Goal: Use online tool/utility: Utilize a website feature to perform a specific function

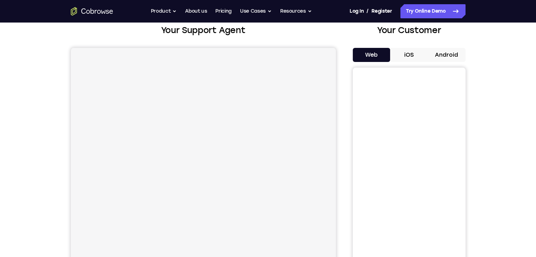
scroll to position [35, 0]
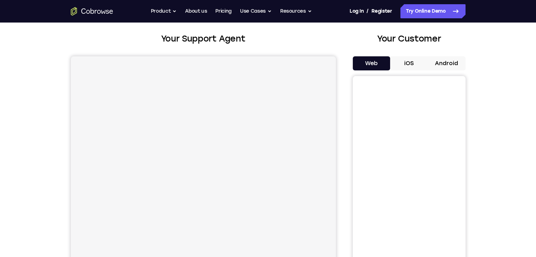
click at [411, 62] on button "iOS" at bounding box center [409, 63] width 38 height 14
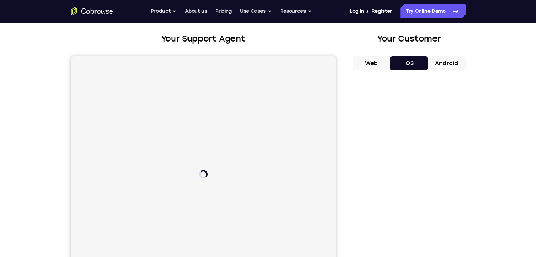
scroll to position [0, 0]
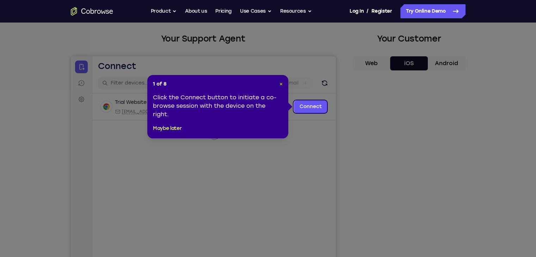
click at [282, 83] on span "×" at bounding box center [280, 84] width 3 height 6
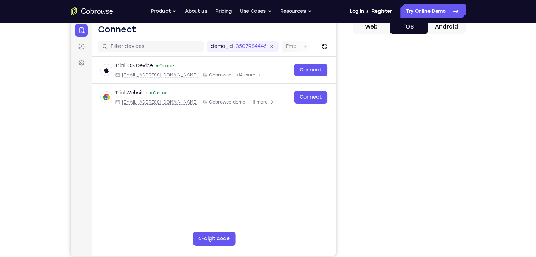
scroll to position [70, 0]
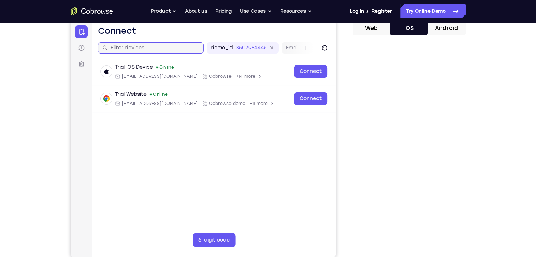
click at [145, 46] on input "text" at bounding box center [154, 47] width 89 height 7
paste input "[URL][DOMAIN_NAME]"
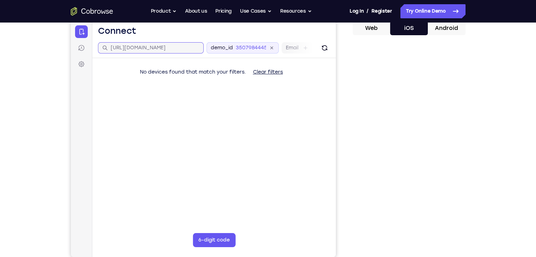
type input "[URL][DOMAIN_NAME]"
click at [270, 47] on icon at bounding box center [270, 47] width 5 height 5
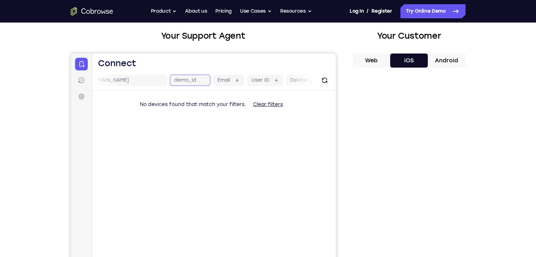
scroll to position [35, 0]
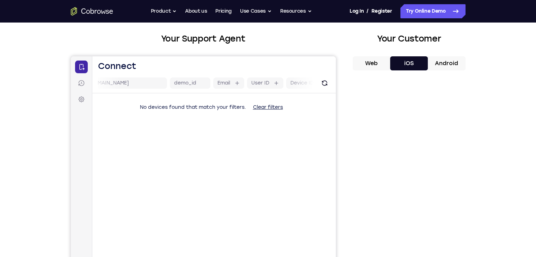
click at [84, 67] on icon at bounding box center [80, 66] width 7 height 7
click at [81, 99] on icon at bounding box center [81, 99] width 2 height 2
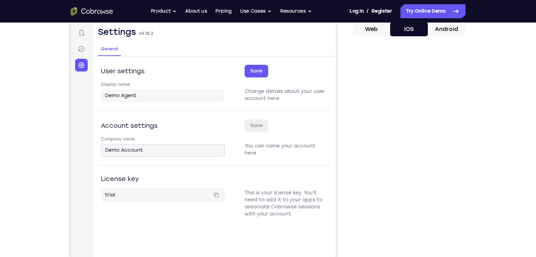
scroll to position [70, 0]
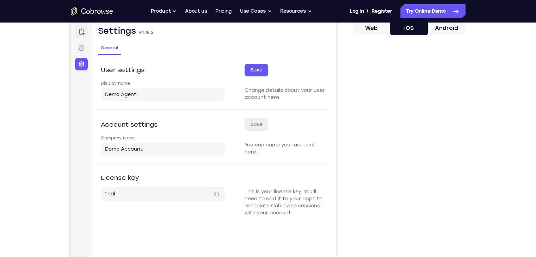
click at [81, 29] on icon at bounding box center [81, 32] width 5 height 6
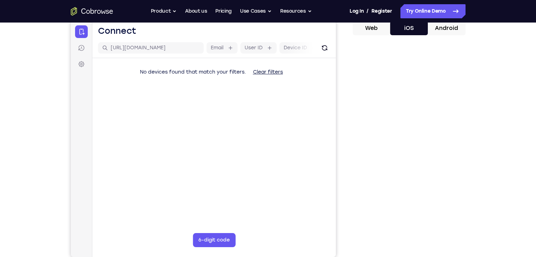
click at [480, 76] on div "Your Support Agent Your Customer Web iOS Android Next Steps We’d be happy to gi…" at bounding box center [268, 184] width 451 height 465
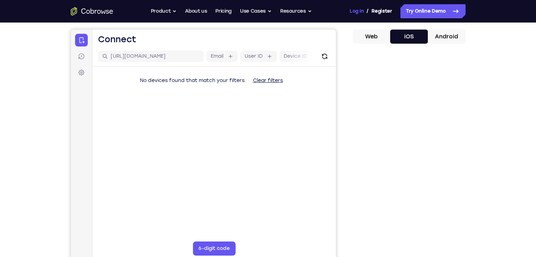
scroll to position [35, 0]
